Goal: Book appointment/travel/reservation

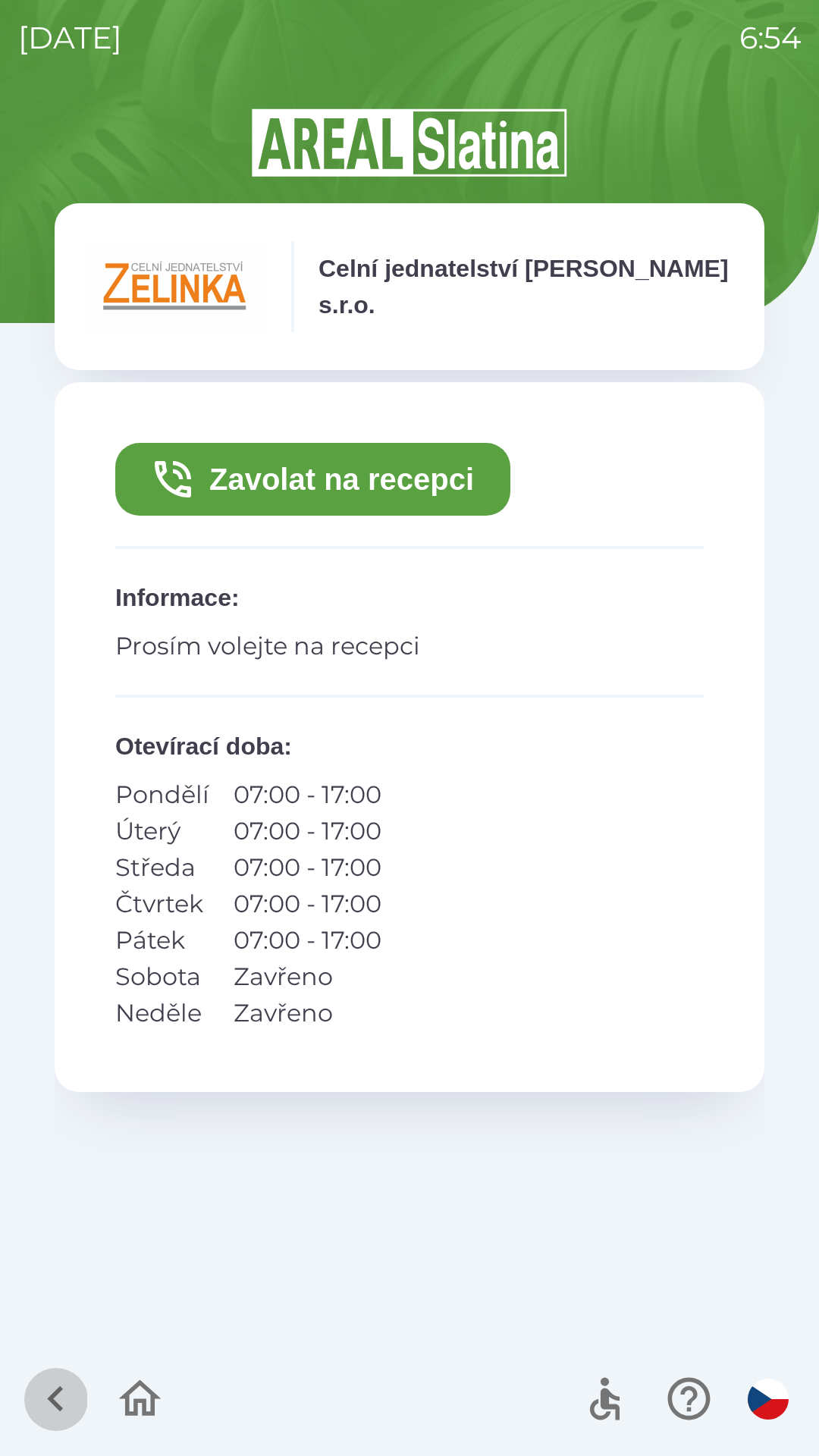
click at [56, 1398] on icon "button" at bounding box center [55, 1398] width 50 height 50
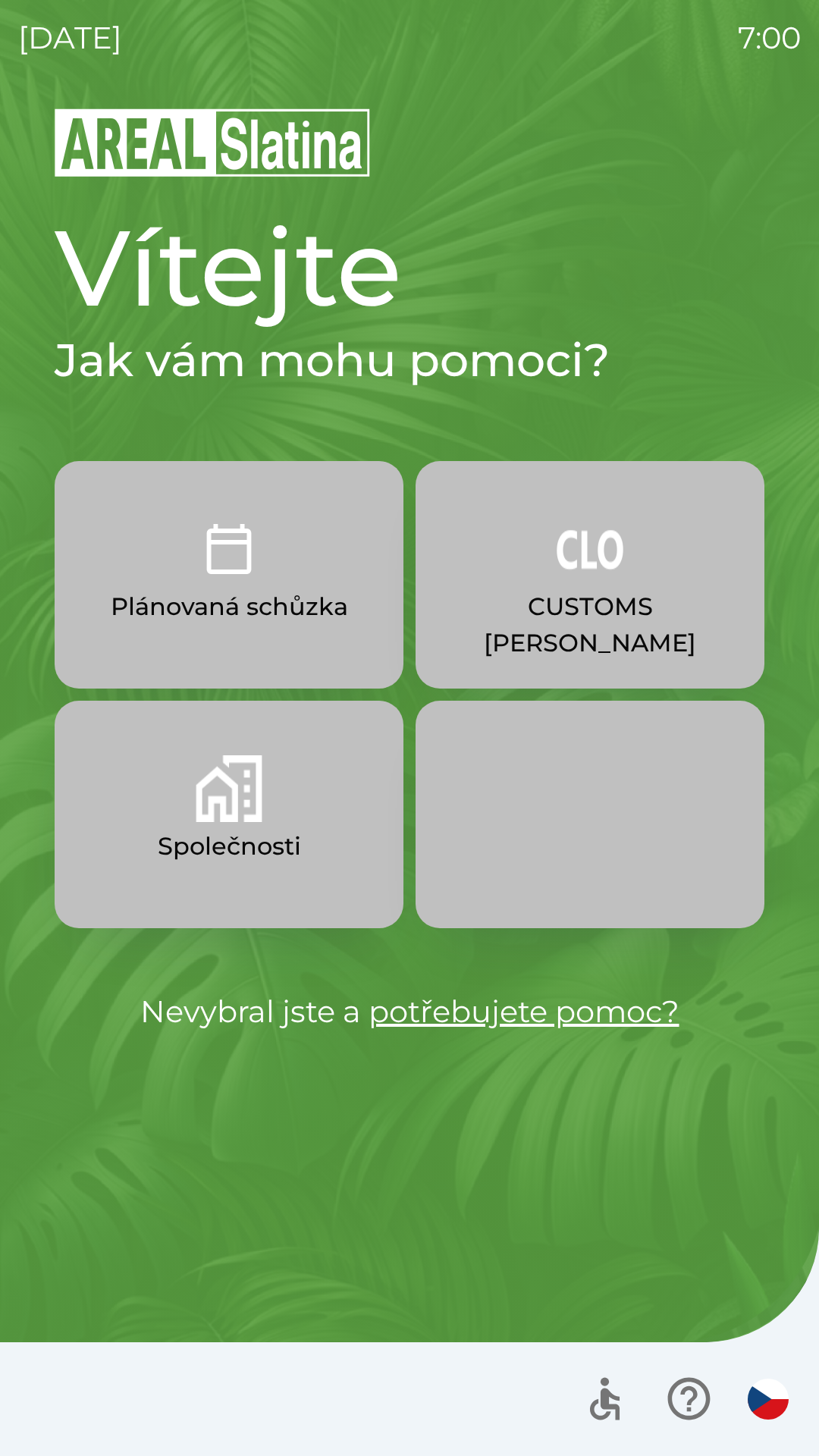
click at [661, 579] on button "CUSTOMS [PERSON_NAME]" at bounding box center [590, 575] width 349 height 228
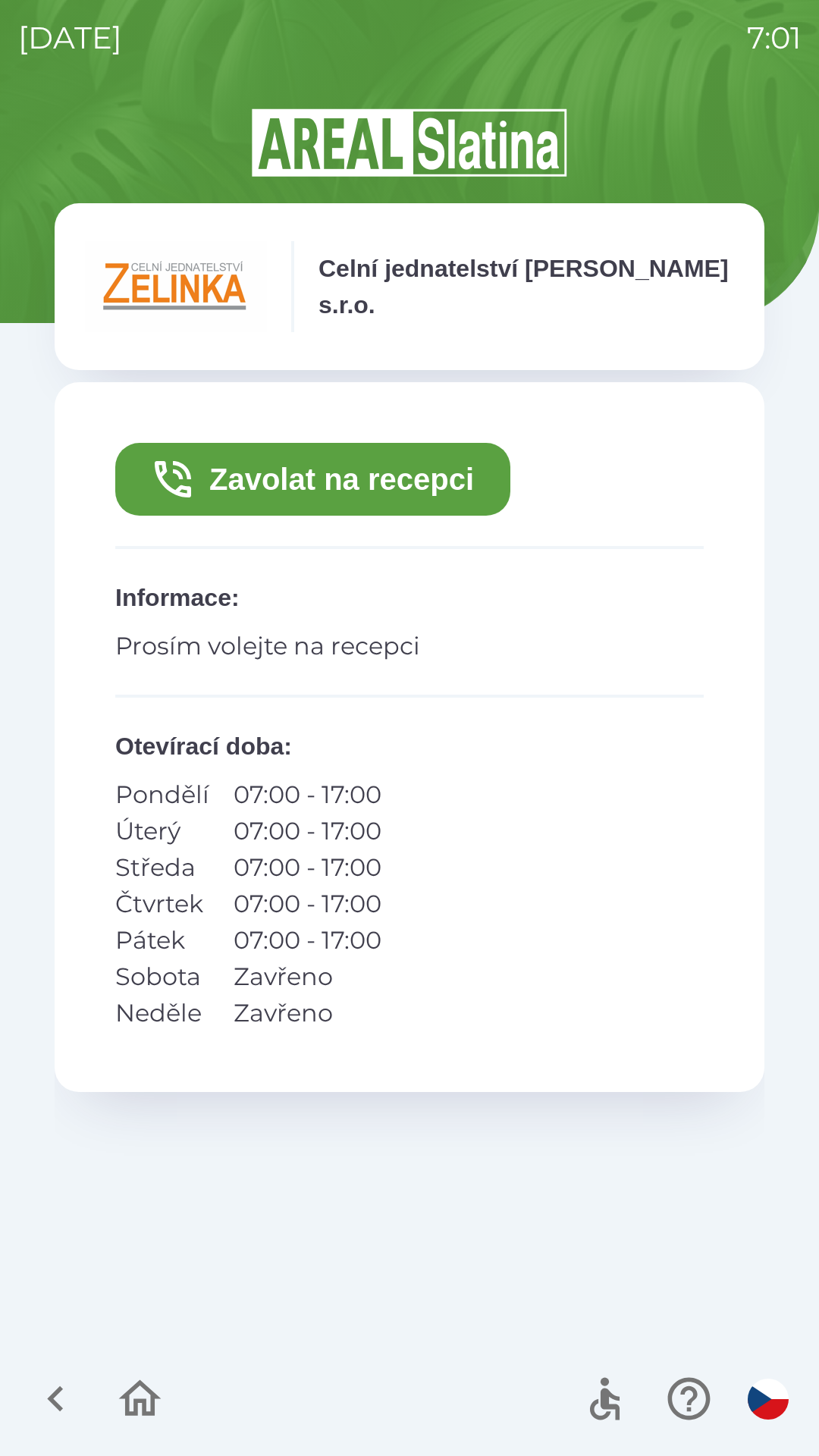
click at [138, 1397] on icon "button" at bounding box center [140, 1398] width 50 height 50
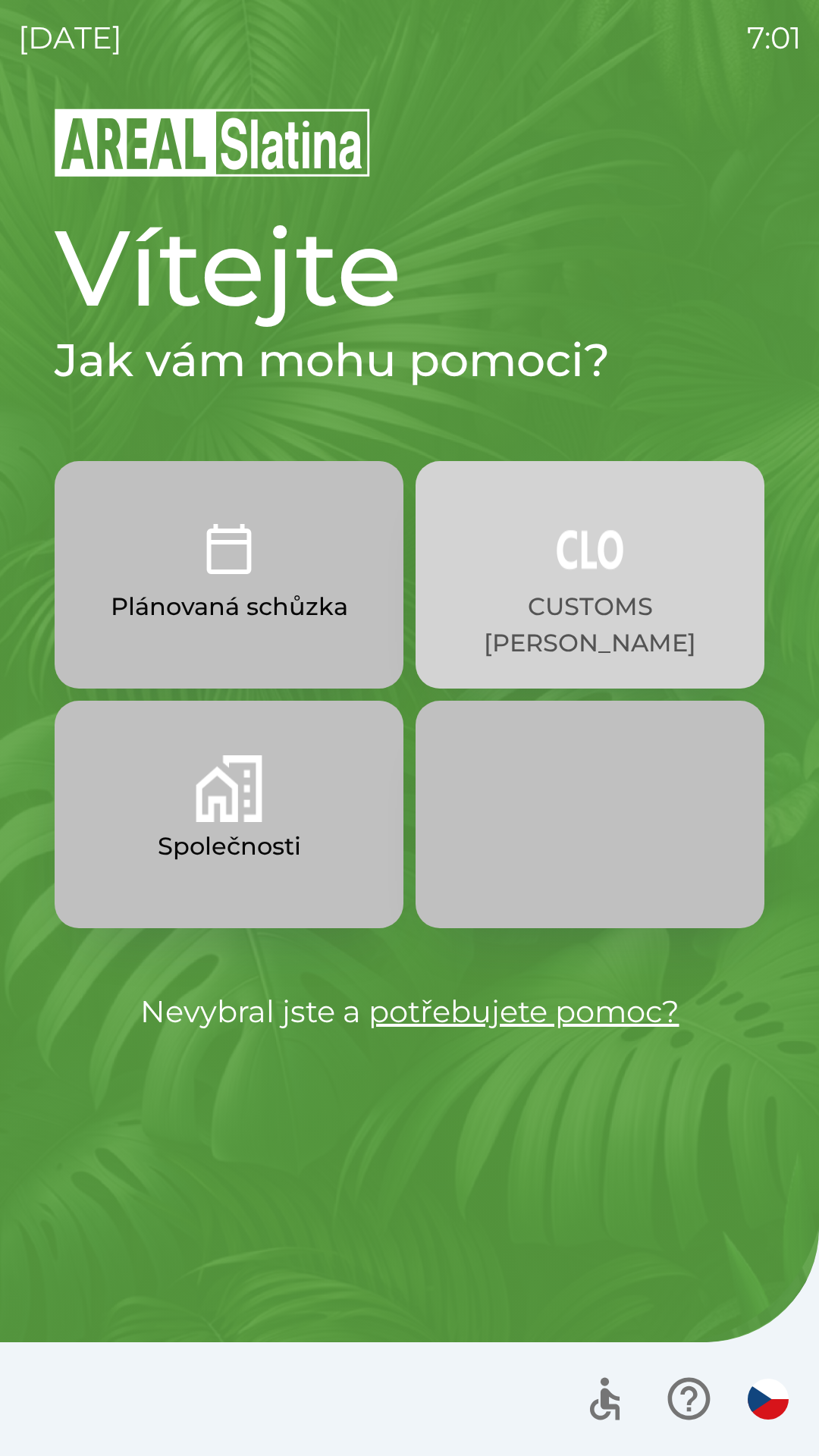
click at [660, 601] on p "CUSTOMS [PERSON_NAME]" at bounding box center [590, 625] width 276 height 73
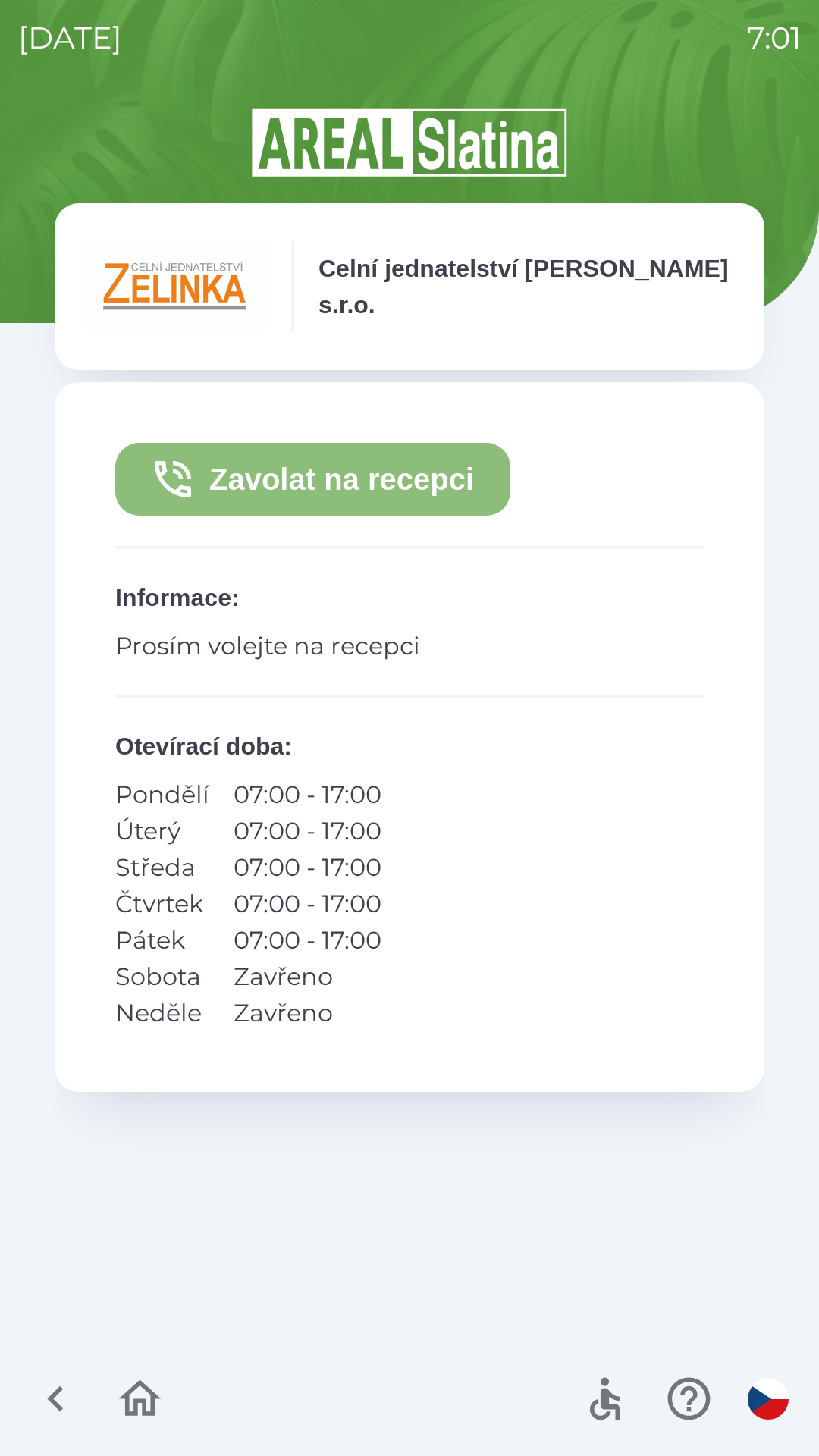
click at [355, 484] on button "Zavolat na recepci" at bounding box center [313, 479] width 395 height 73
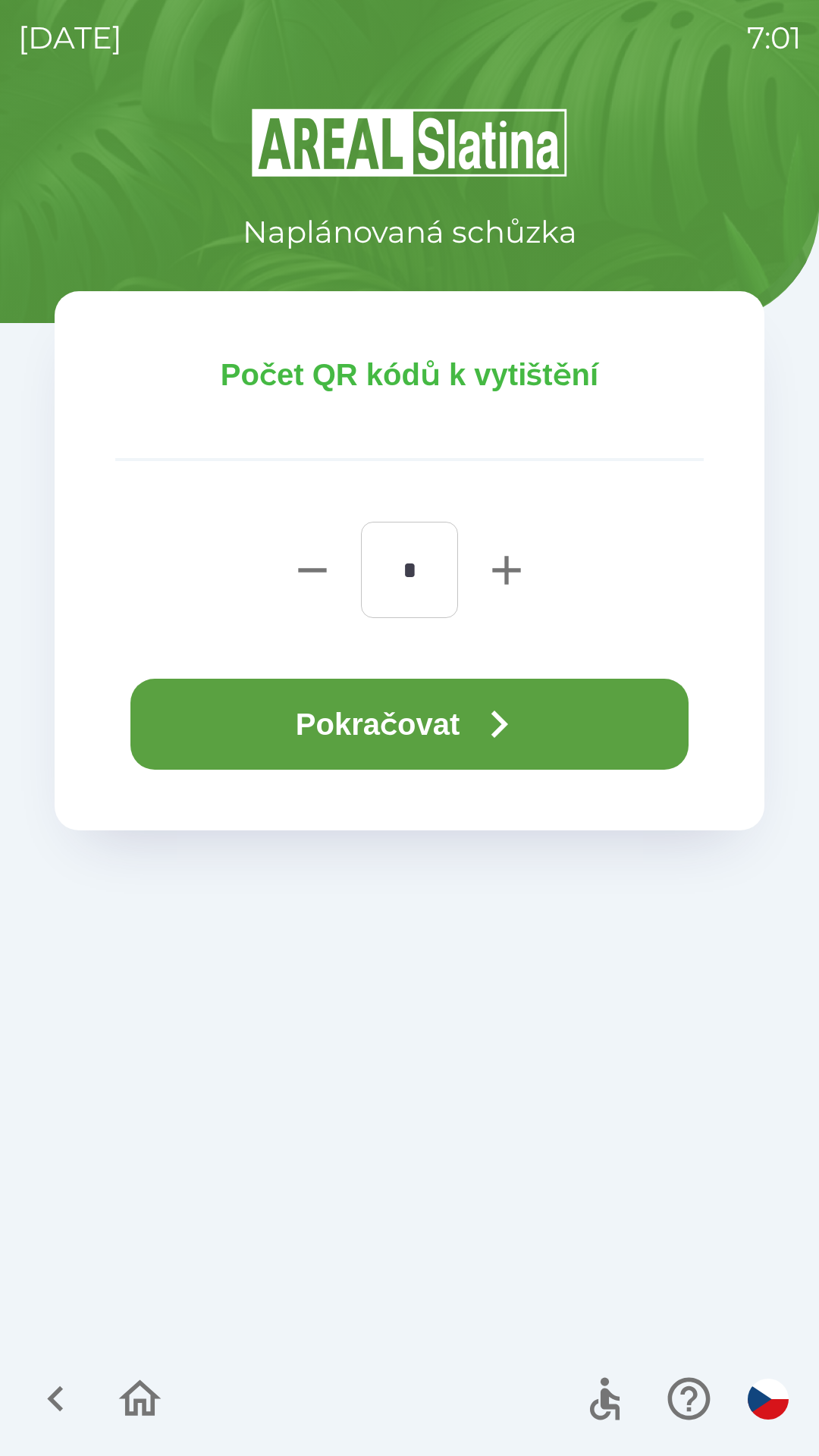
click at [430, 724] on button "Pokračovat" at bounding box center [410, 725] width 559 height 91
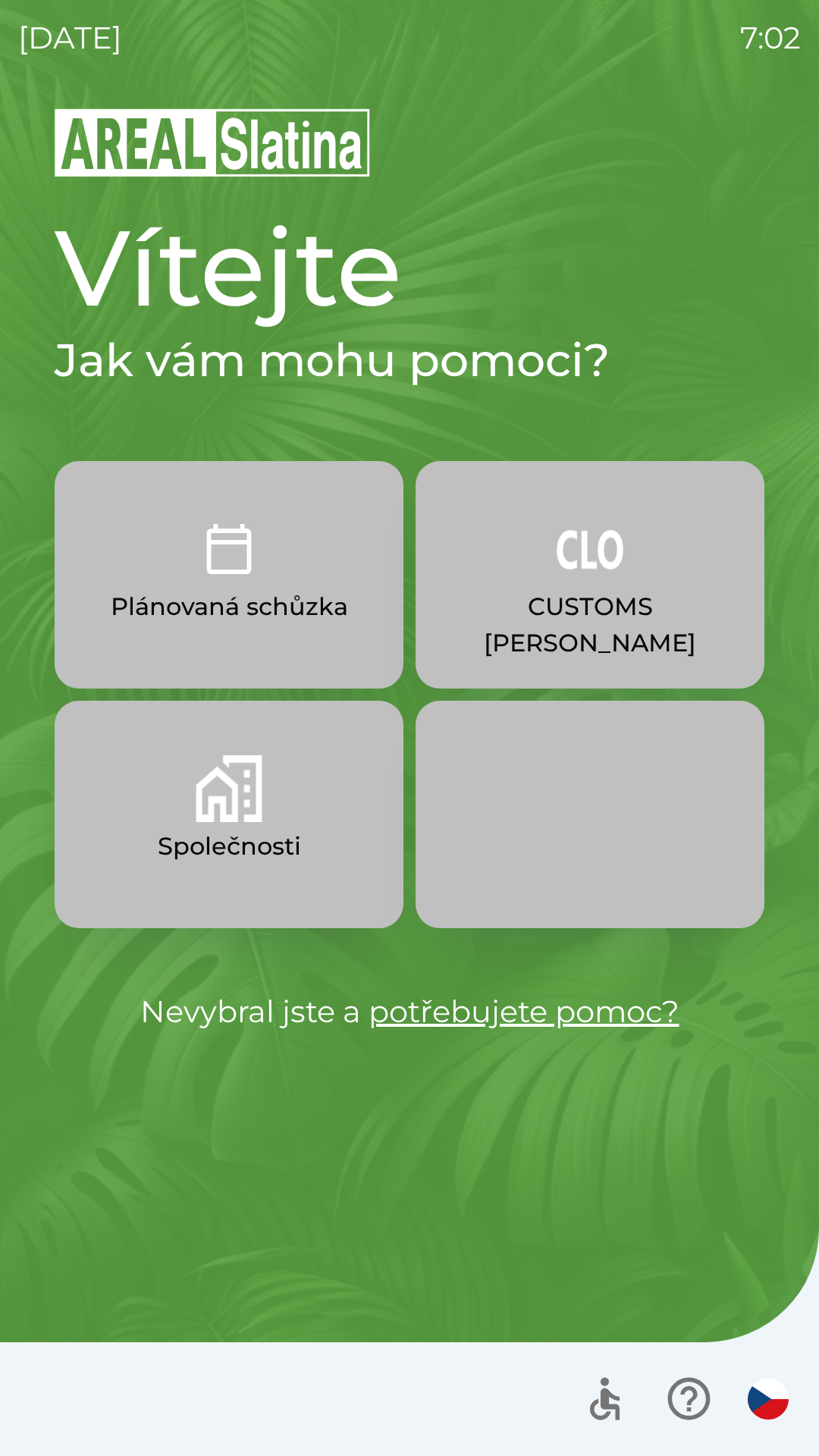
click at [555, 623] on p "CUSTOMS [PERSON_NAME]" at bounding box center [590, 625] width 276 height 73
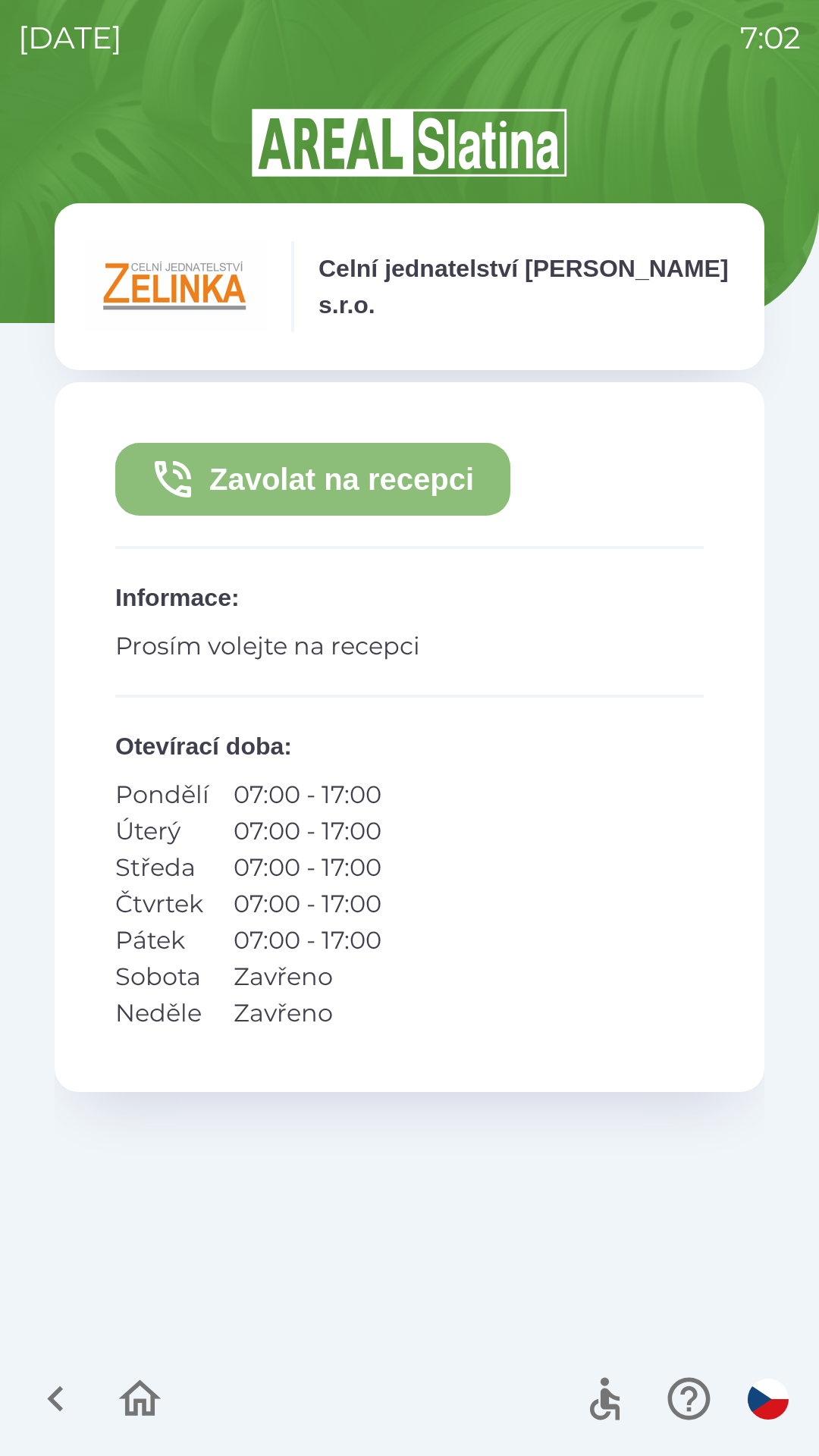
click at [416, 506] on button "Zavolat na recepci" at bounding box center [313, 479] width 395 height 73
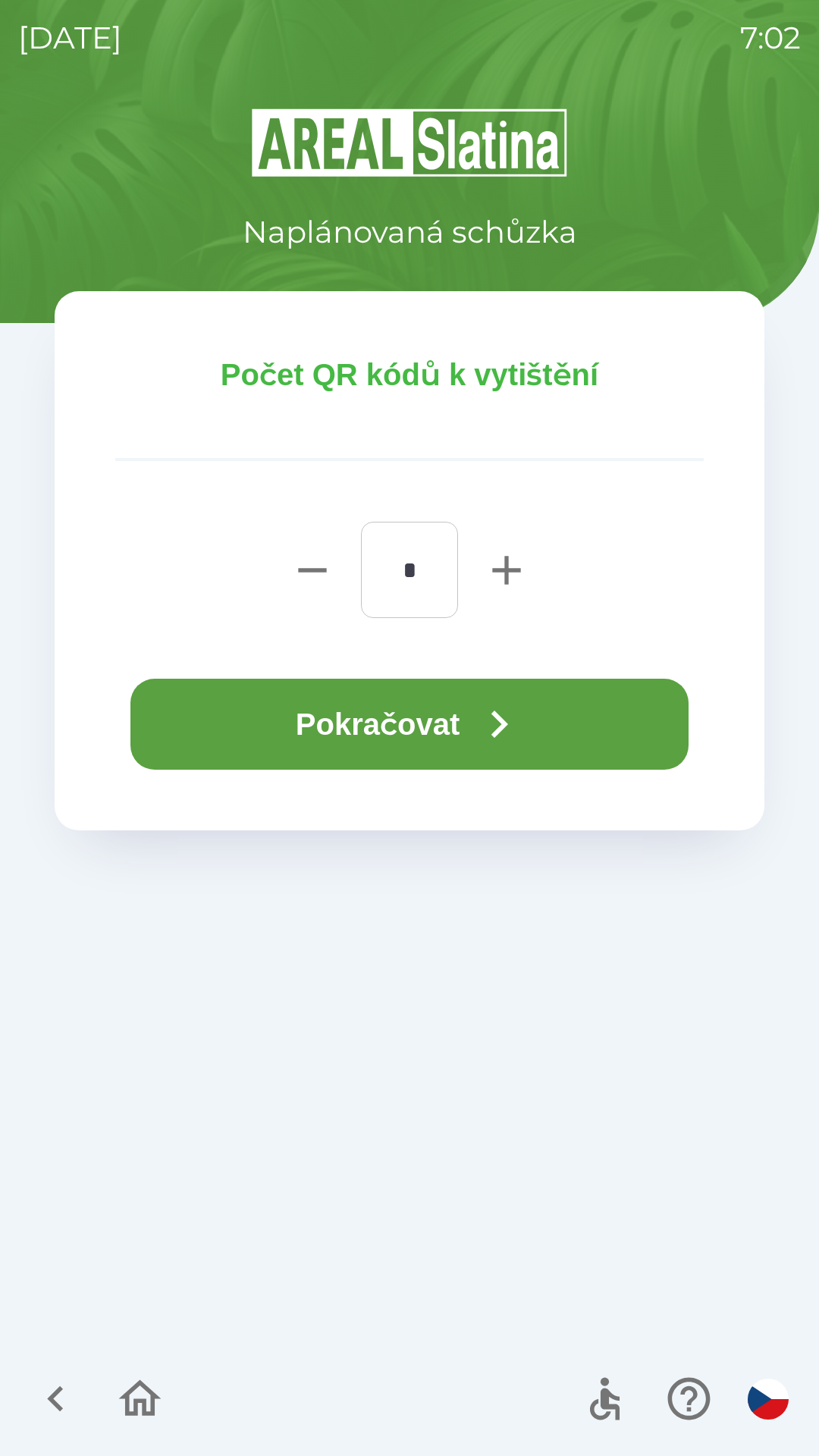
click at [488, 714] on icon "button" at bounding box center [499, 724] width 54 height 54
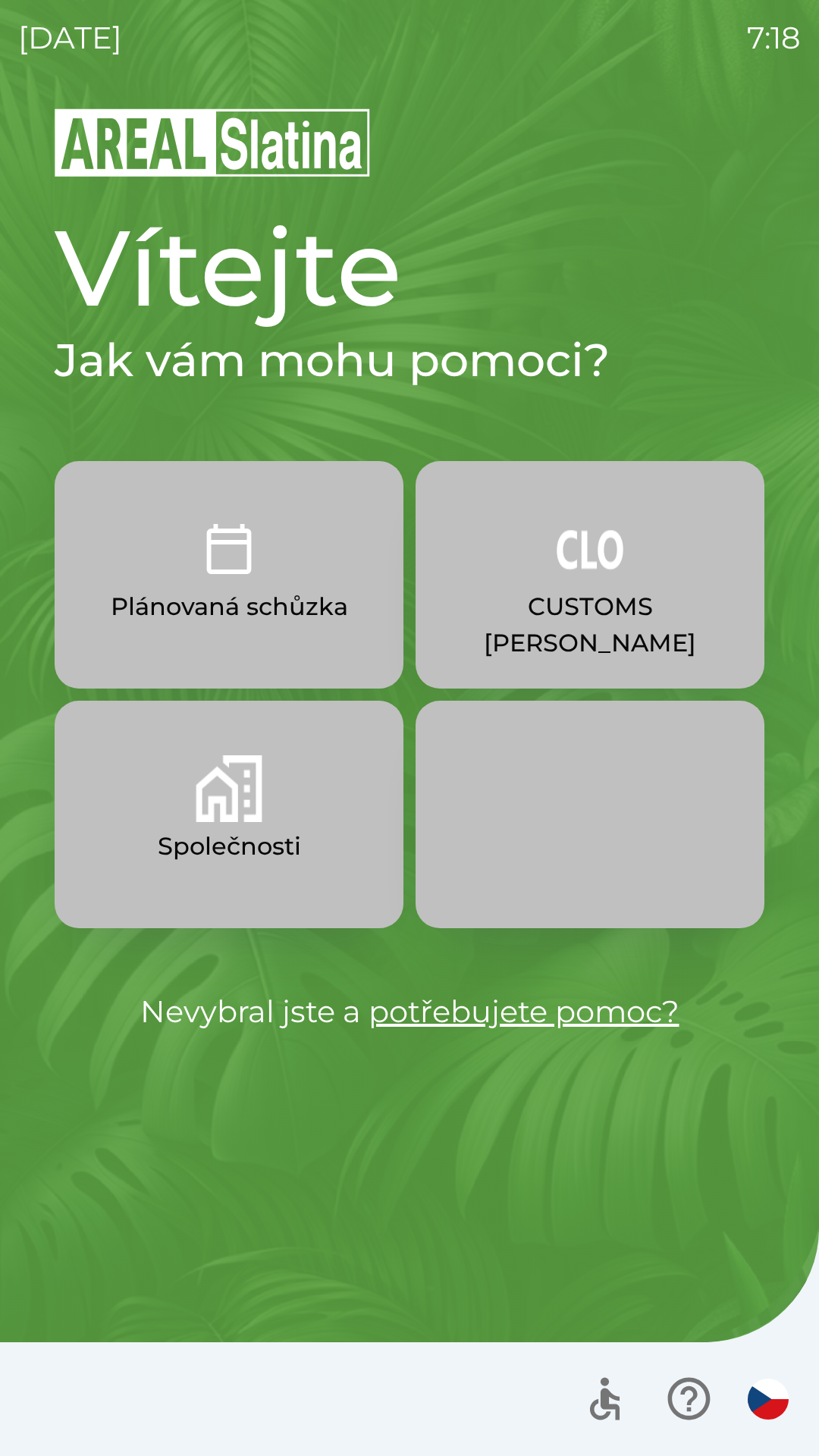
click at [570, 599] on p "CUSTOMS [PERSON_NAME]" at bounding box center [590, 625] width 276 height 73
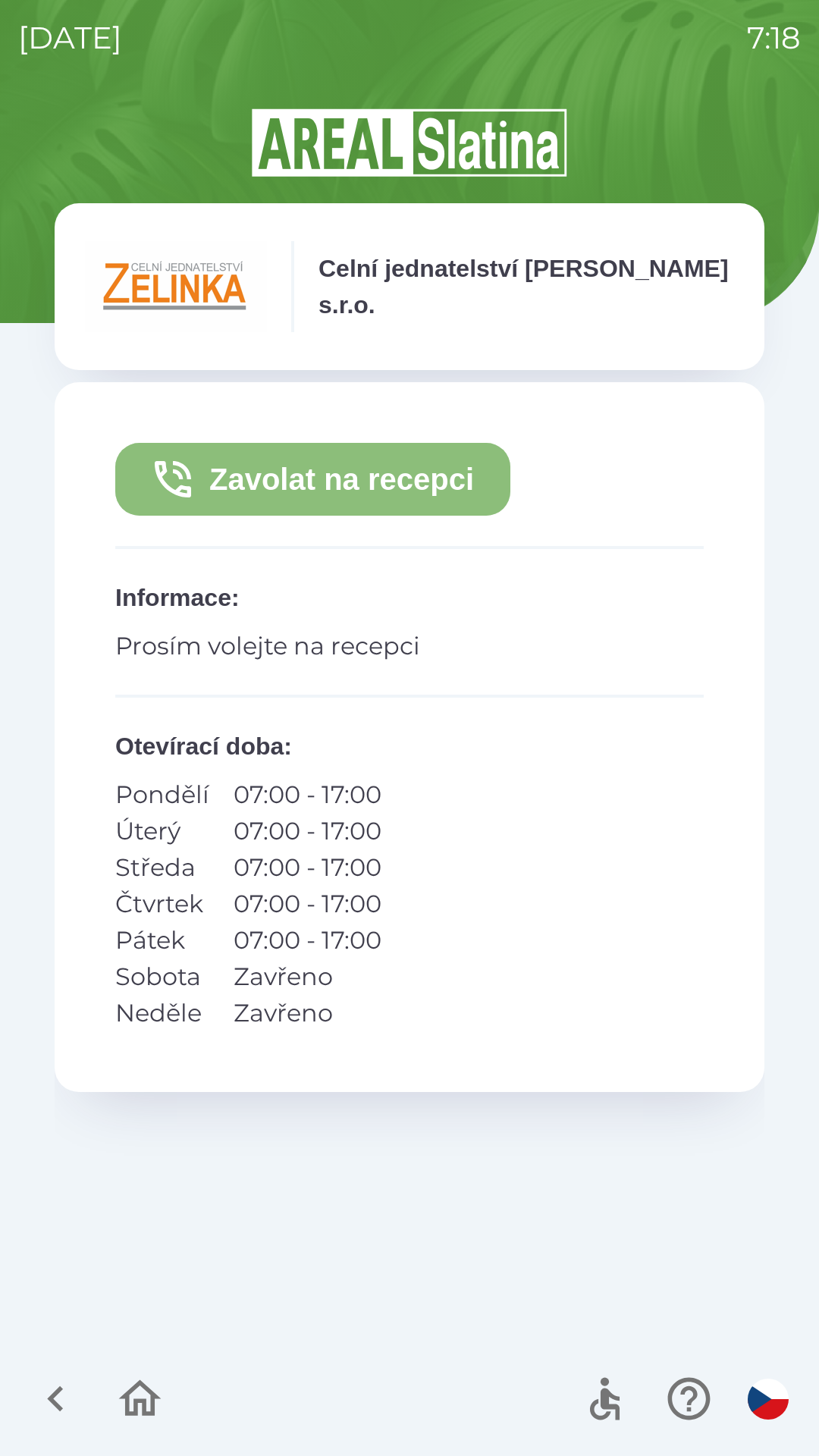
click at [401, 468] on button "Zavolat na recepci" at bounding box center [313, 479] width 395 height 73
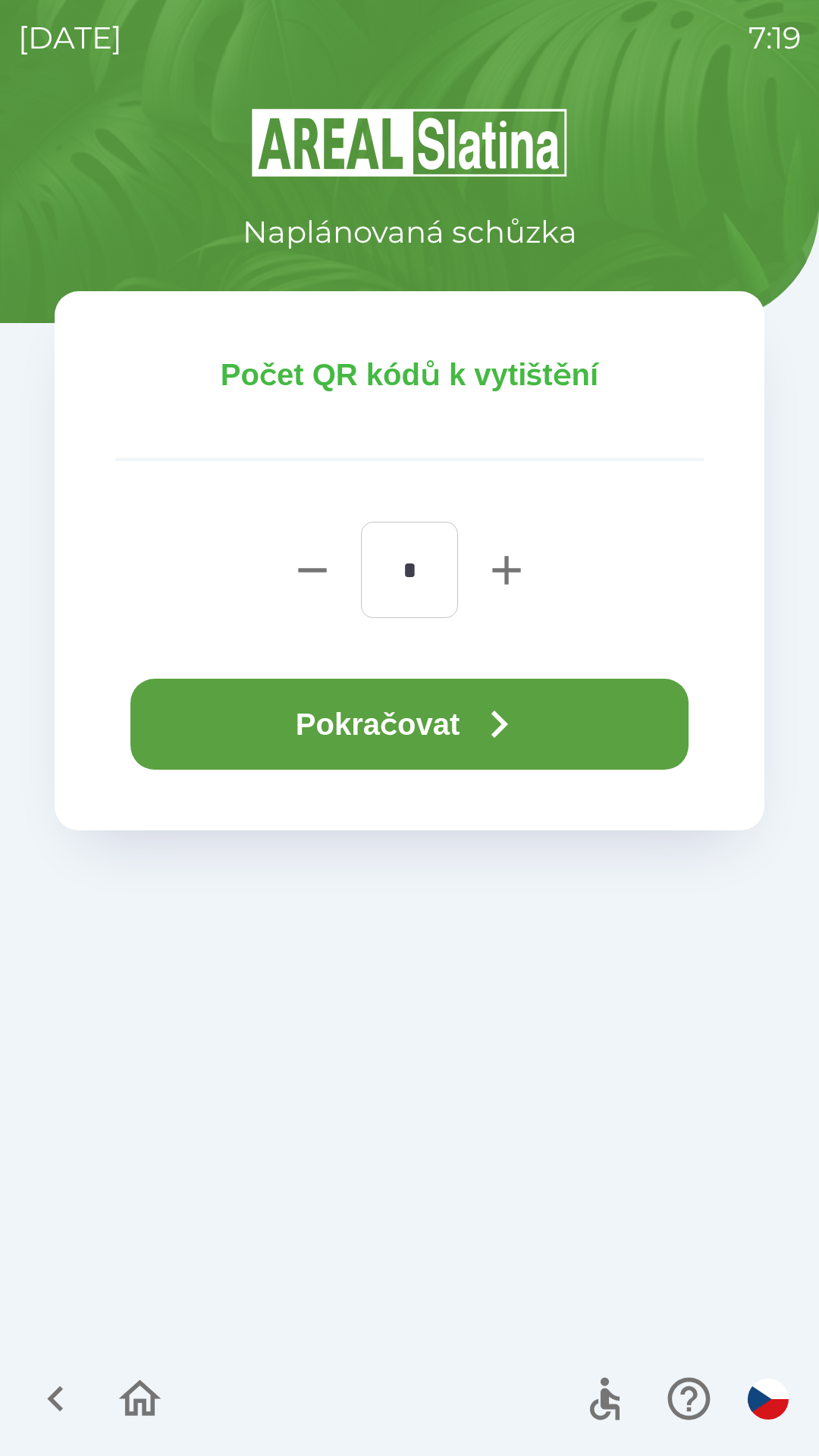
click at [503, 739] on icon "button" at bounding box center [499, 724] width 54 height 54
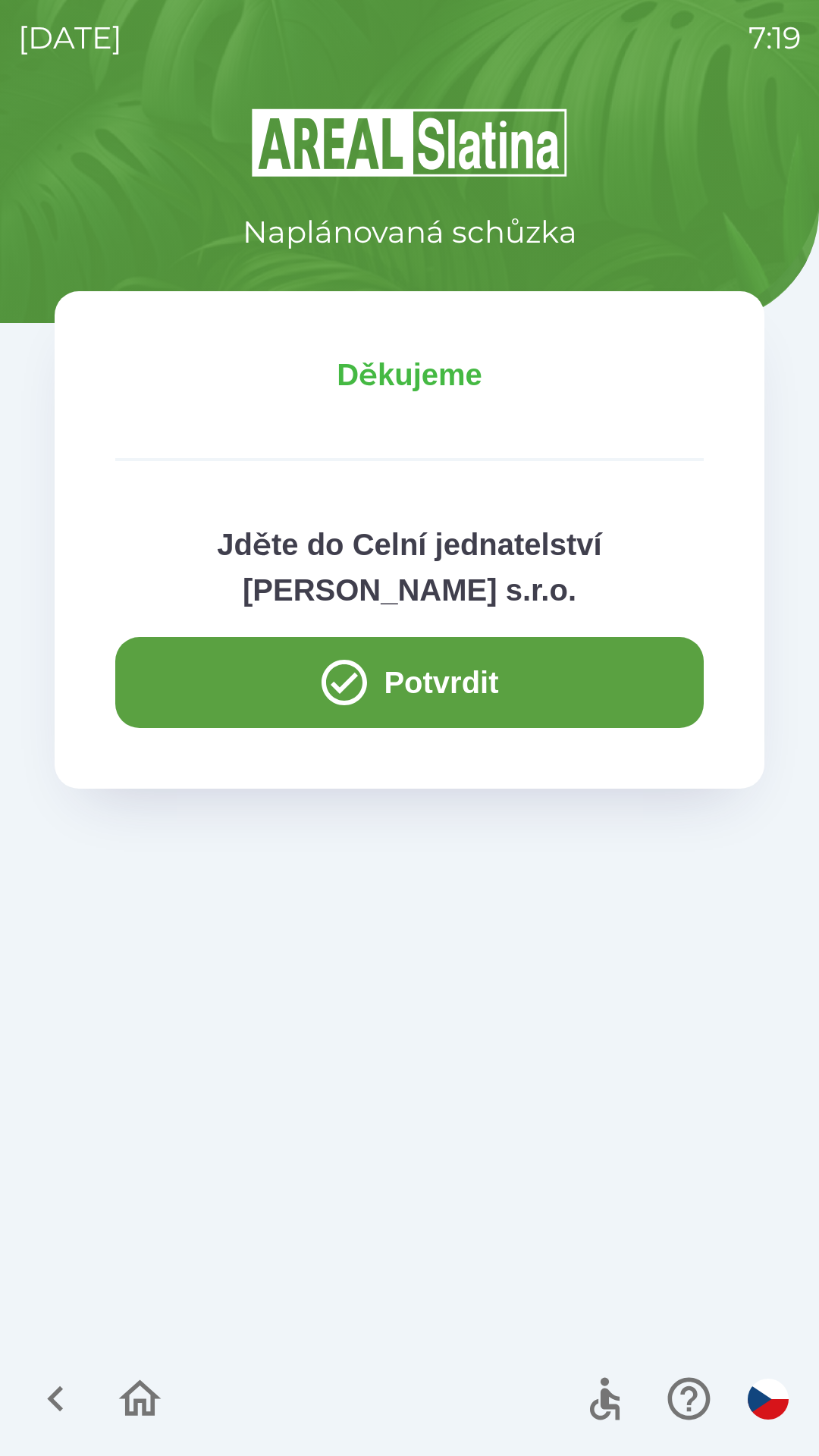
click at [457, 678] on button "Potvrdit" at bounding box center [410, 683] width 589 height 91
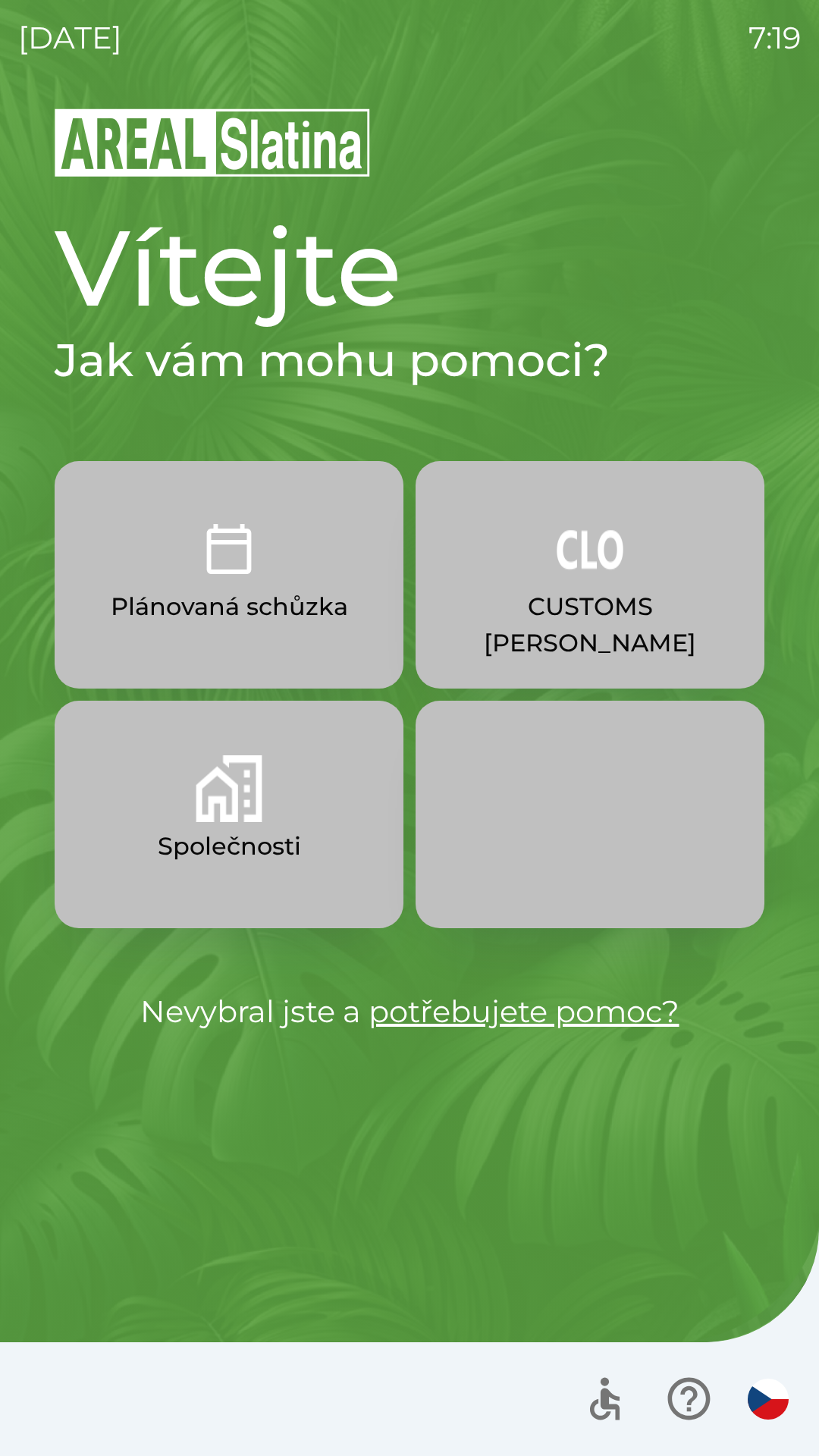
click at [596, 587] on button "CUSTOMS [PERSON_NAME]" at bounding box center [590, 575] width 349 height 228
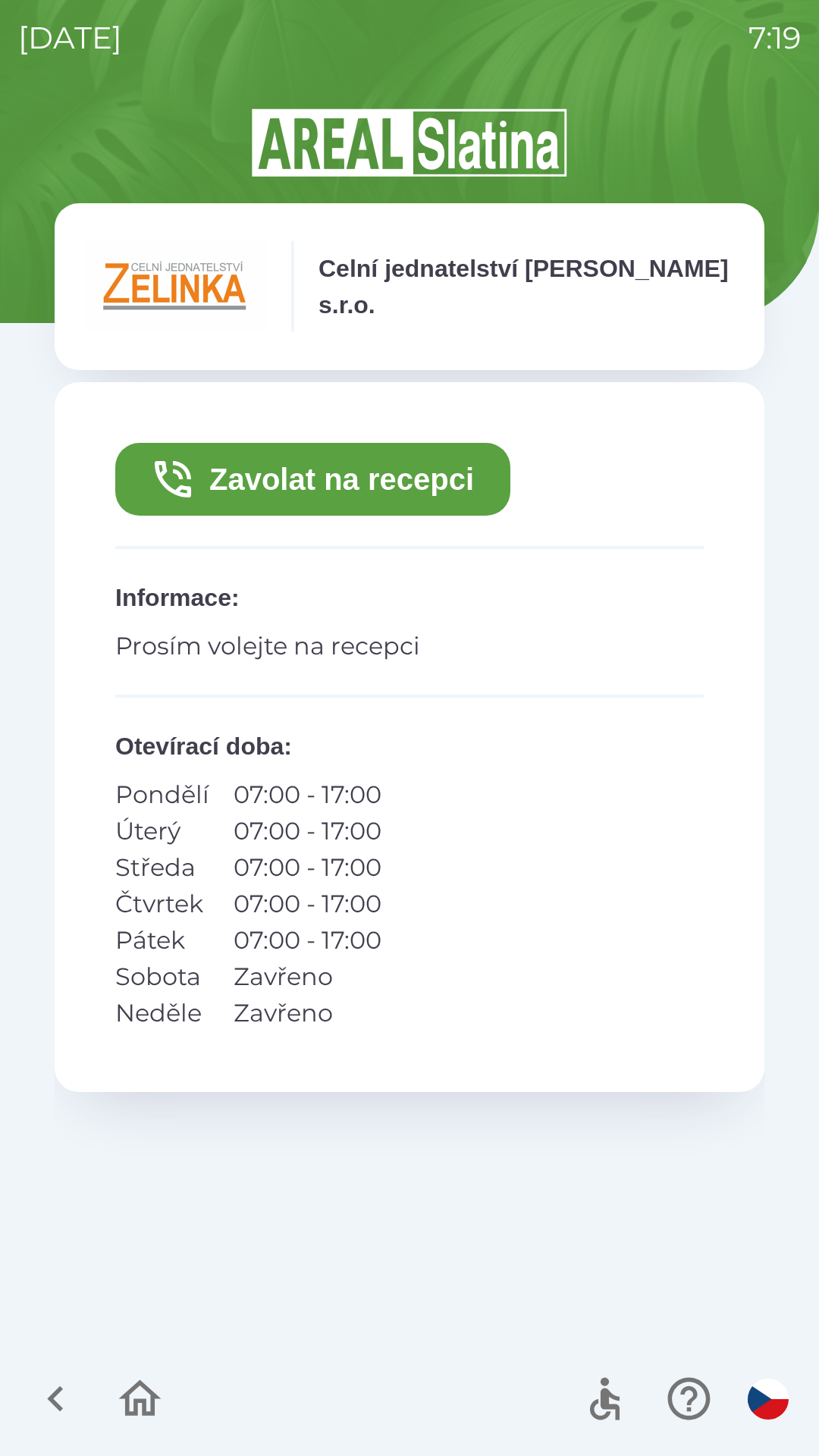
click at [420, 480] on button "Zavolat na recepci" at bounding box center [313, 479] width 395 height 73
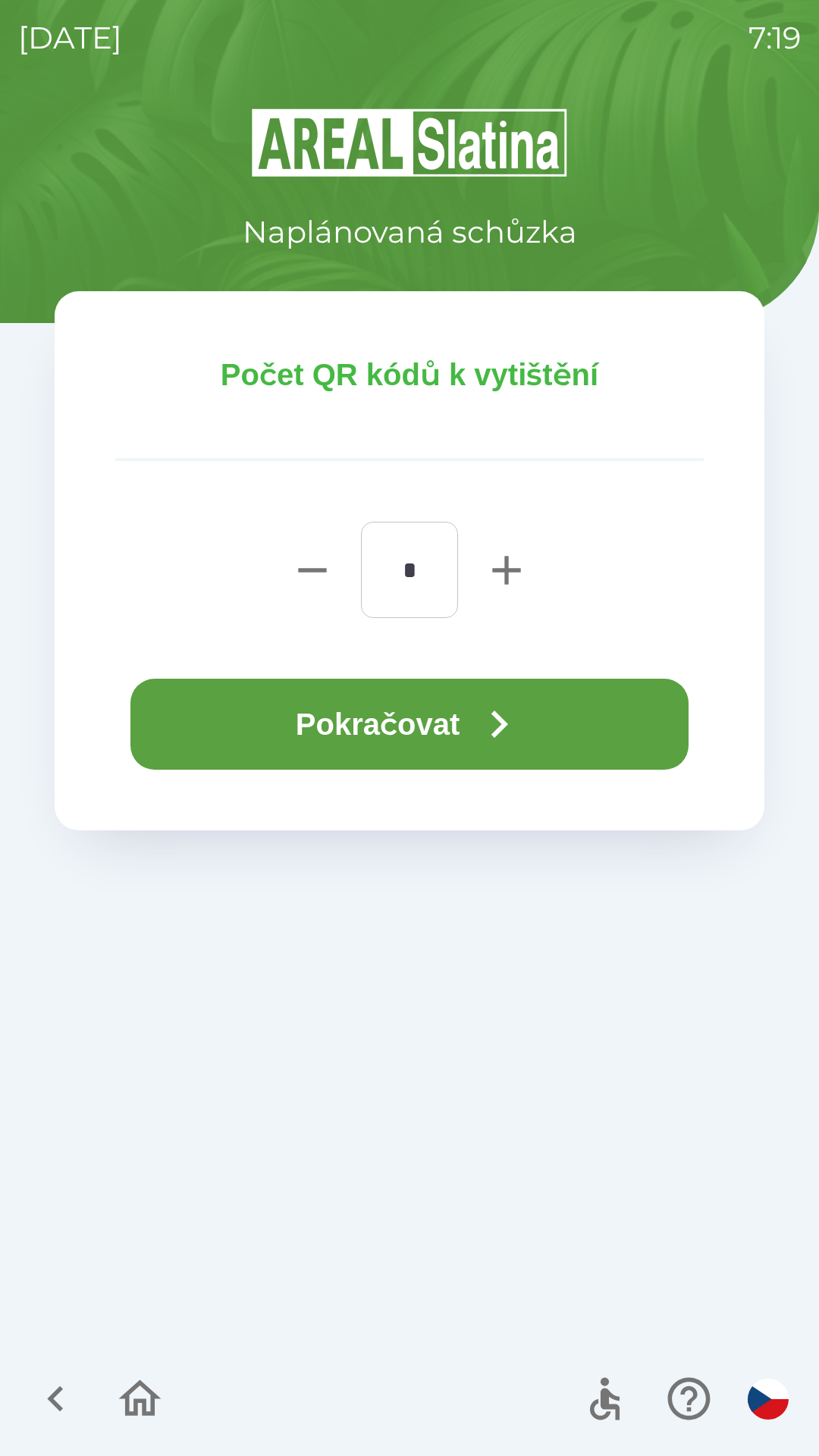
click at [506, 717] on icon "button" at bounding box center [499, 724] width 54 height 54
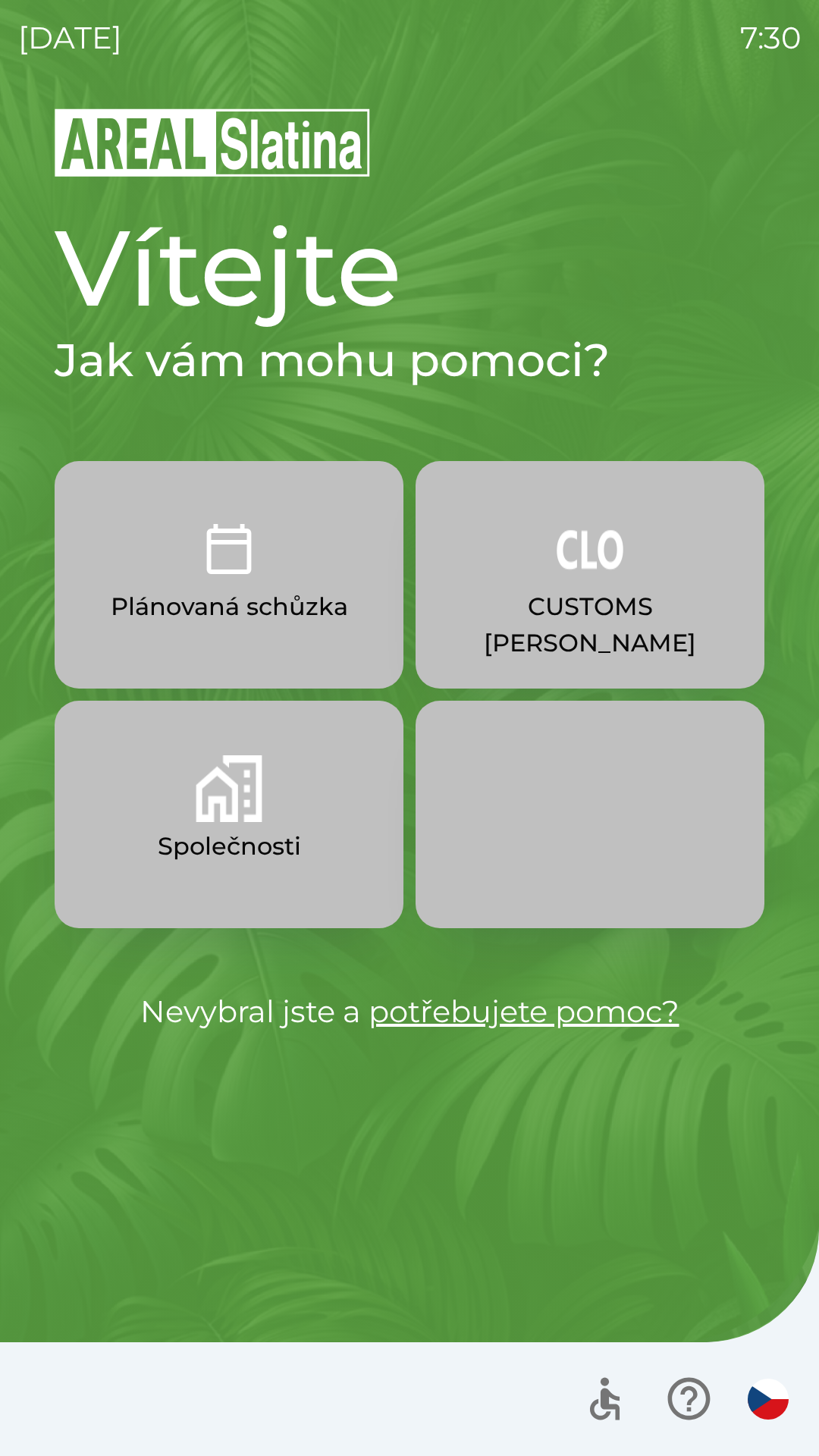
click at [552, 608] on p "CUSTOMS [PERSON_NAME]" at bounding box center [590, 625] width 276 height 73
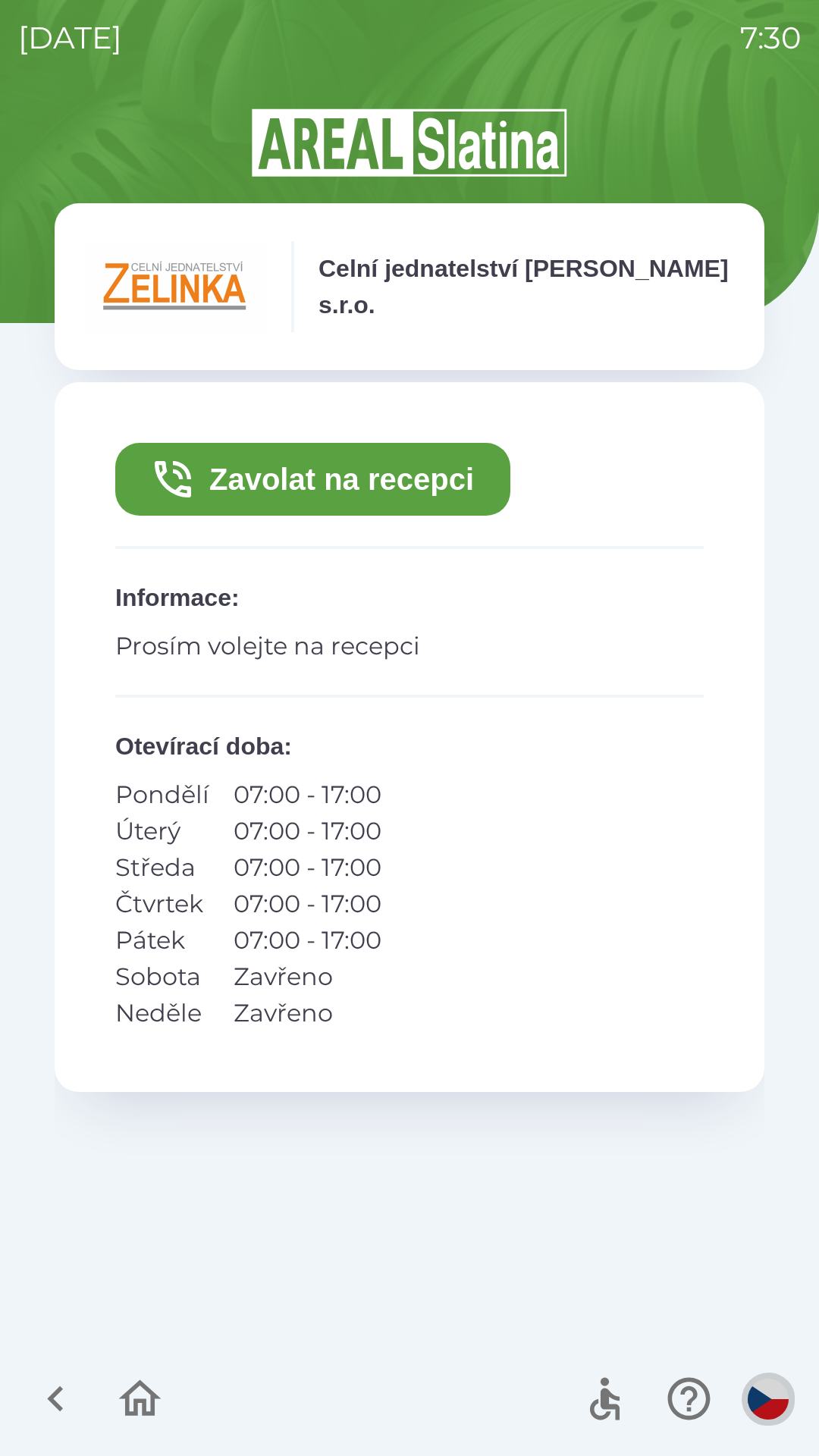
click at [765, 1390] on img "button" at bounding box center [768, 1399] width 41 height 41
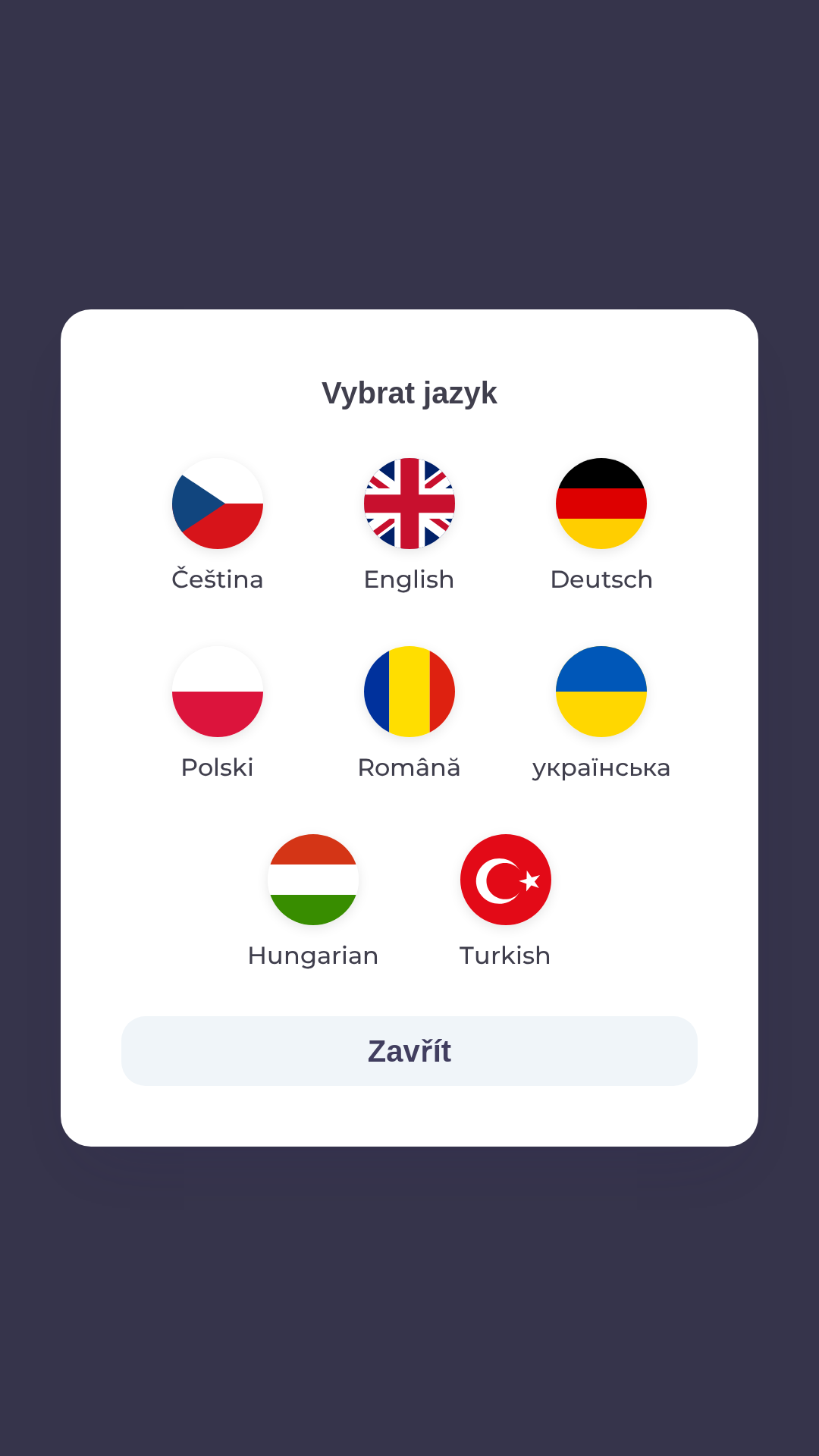
click at [217, 697] on img "button" at bounding box center [218, 691] width 91 height 91
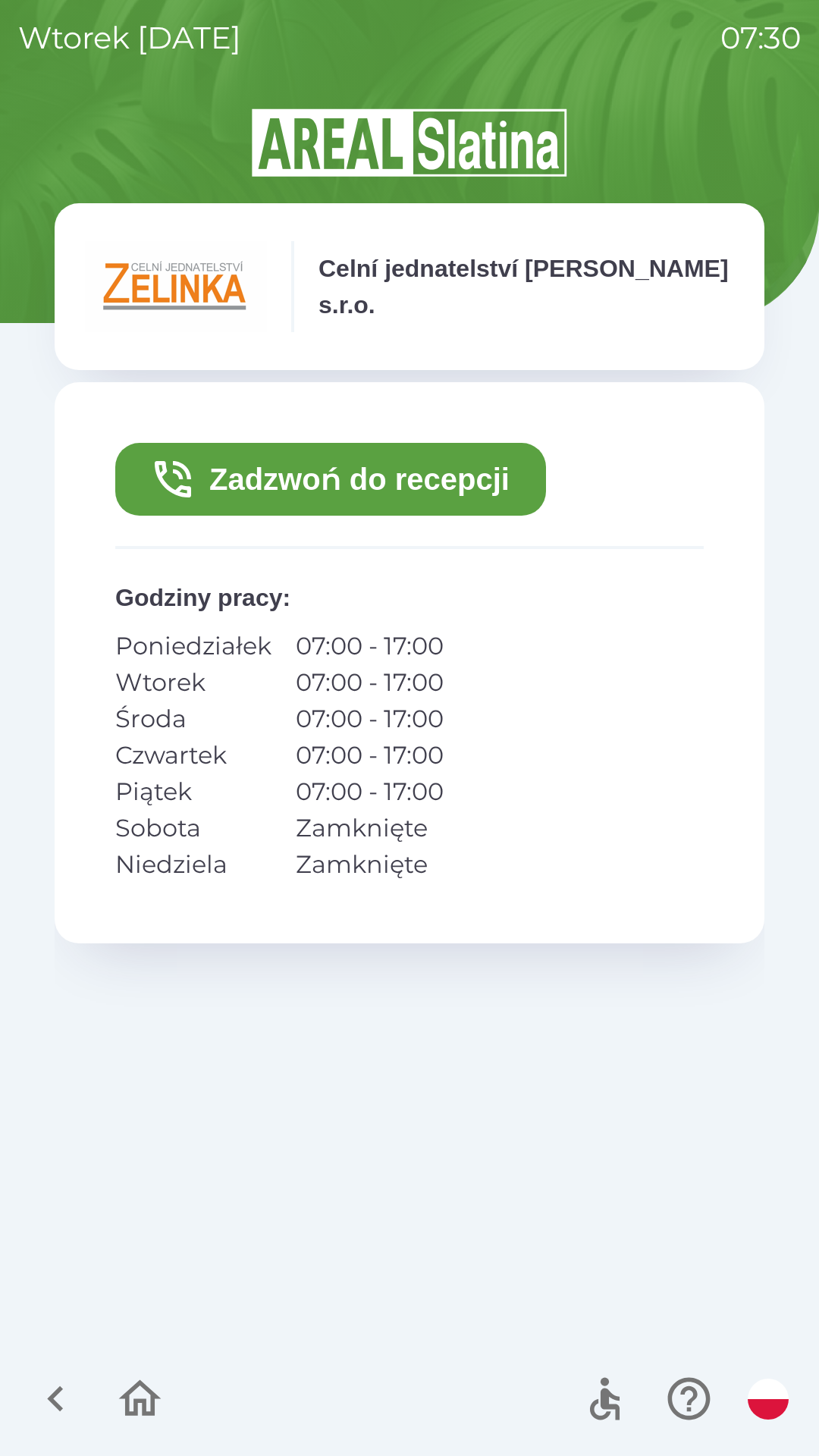
click at [355, 685] on p "07:00 - 17:00" at bounding box center [370, 682] width 148 height 36
click at [416, 654] on p "07:00 - 17:00" at bounding box center [370, 646] width 148 height 36
click at [405, 669] on p "07:00 - 17:00" at bounding box center [370, 682] width 148 height 36
click at [481, 461] on button "Zadzwoń do recepcji" at bounding box center [331, 479] width 431 height 73
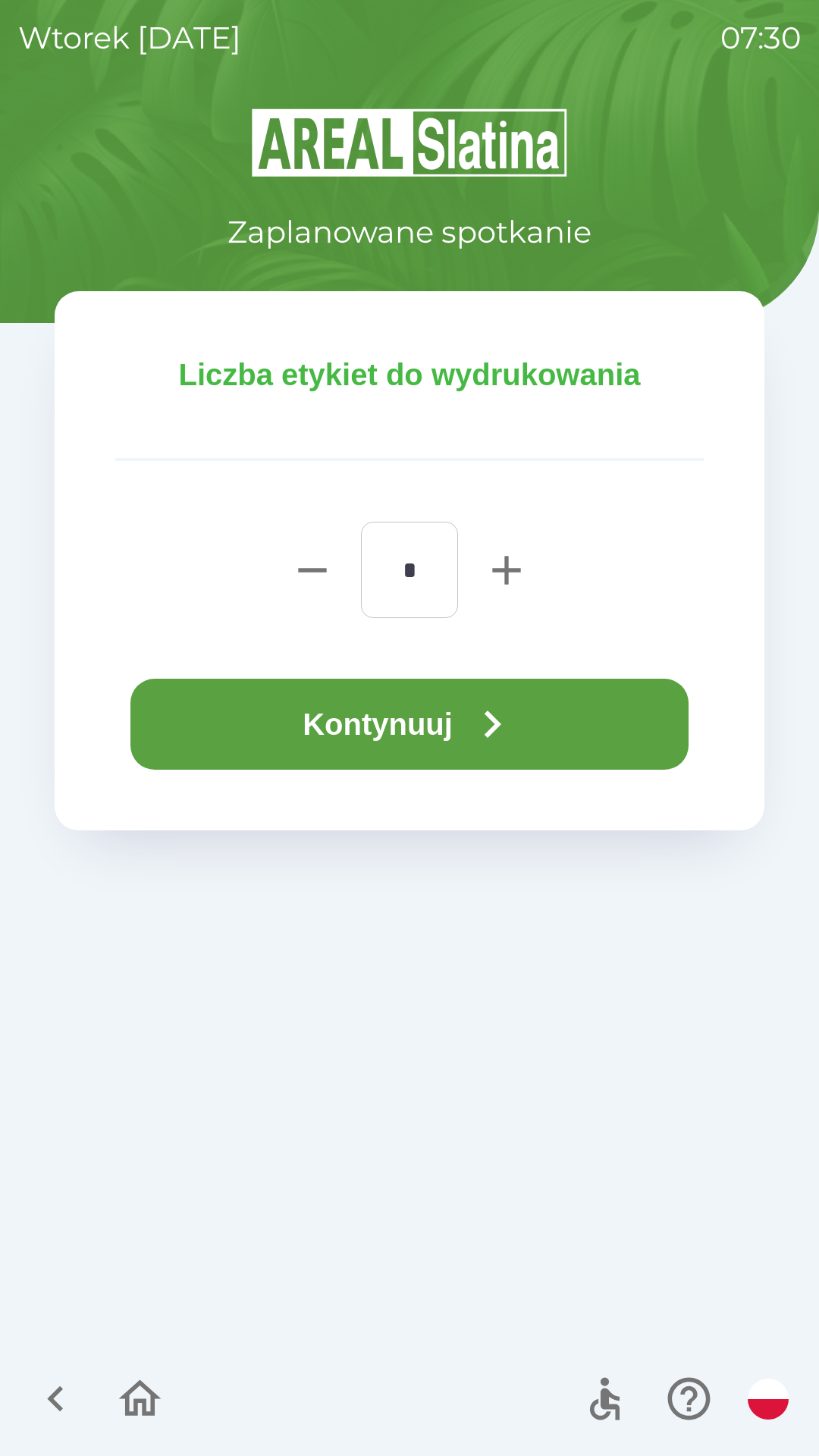
click at [465, 710] on button "Kontynuuj" at bounding box center [410, 725] width 559 height 91
